Goal: Task Accomplishment & Management: Use online tool/utility

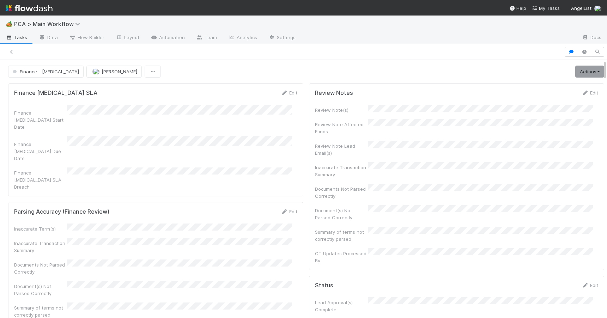
scroll to position [0, 0]
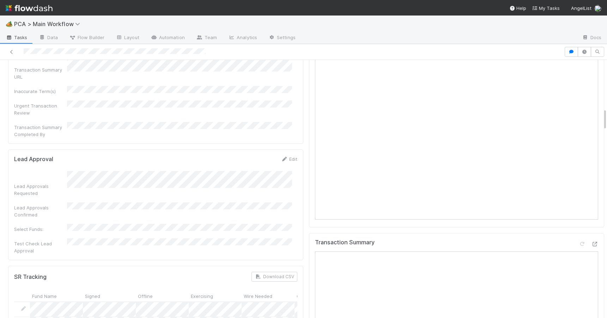
scroll to position [559, 0]
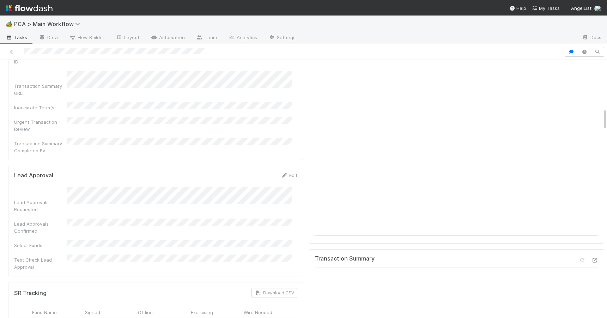
drag, startPoint x: 599, startPoint y: 128, endPoint x: 615, endPoint y: 118, distance: 18.6
click at [607, 118] on html "🏕️ PCA > Main Workflow Tasks Data Flow Builder Layout Automation Team Analytics…" at bounding box center [303, 159] width 607 height 318
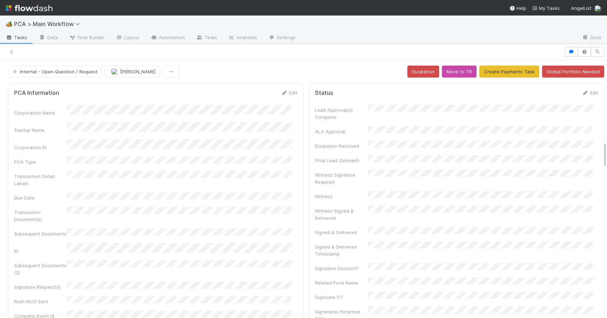
scroll to position [800, 0]
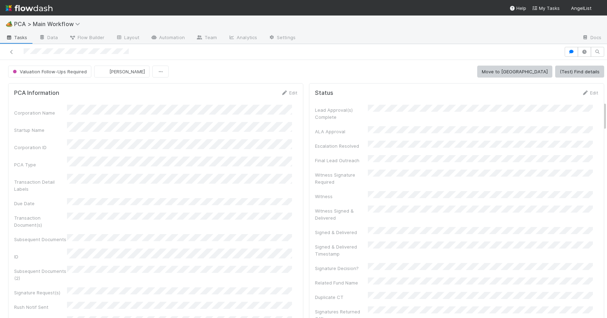
scroll to position [363, 0]
